Goal: Entertainment & Leisure: Browse casually

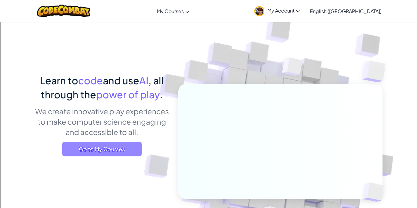
click at [118, 148] on span "Go to My Courses" at bounding box center [101, 149] width 79 height 15
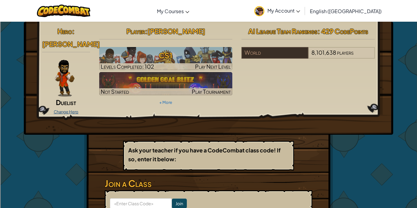
click at [64, 109] on link "Change Hero" at bounding box center [66, 111] width 25 height 5
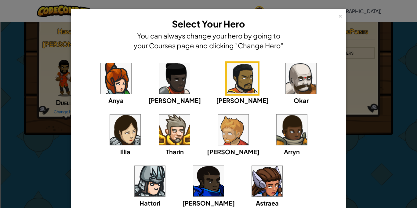
click at [252, 195] on img at bounding box center [267, 181] width 31 height 31
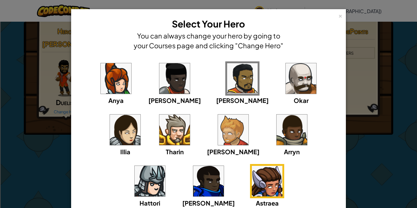
click at [343, 171] on div "× Select Your Hero You can always change your hero by going to your Courses pag…" at bounding box center [208, 131] width 275 height 245
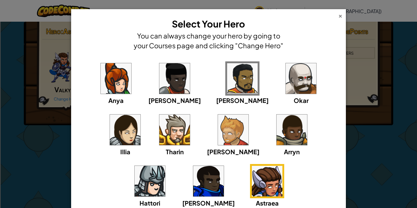
click at [339, 14] on div "×" at bounding box center [340, 15] width 4 height 6
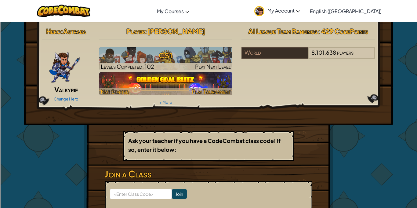
click at [108, 92] on span "Not Started" at bounding box center [115, 91] width 28 height 7
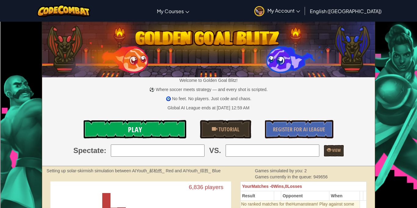
click at [143, 129] on link "Play" at bounding box center [135, 129] width 103 height 18
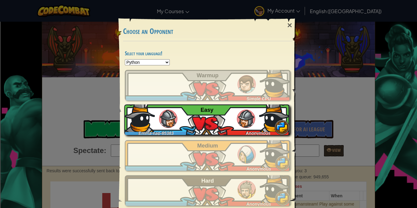
click at [200, 111] on div "Emma-nap-85383 Anonymous Easy" at bounding box center [206, 119] width 165 height 31
